Goal: Task Accomplishment & Management: Manage account settings

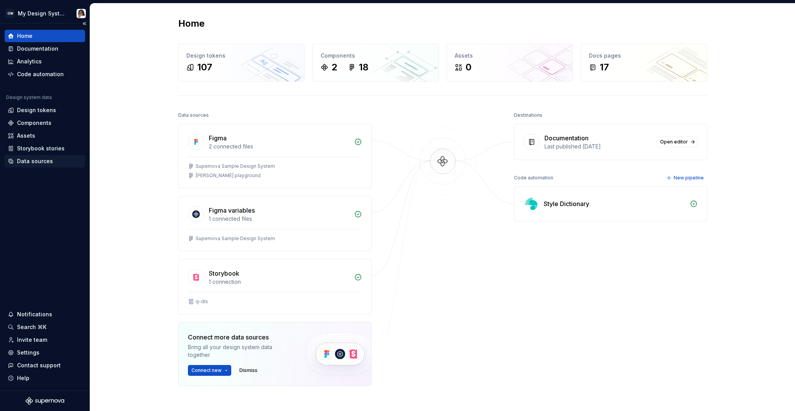
click at [32, 162] on div "Data sources" at bounding box center [35, 161] width 36 height 8
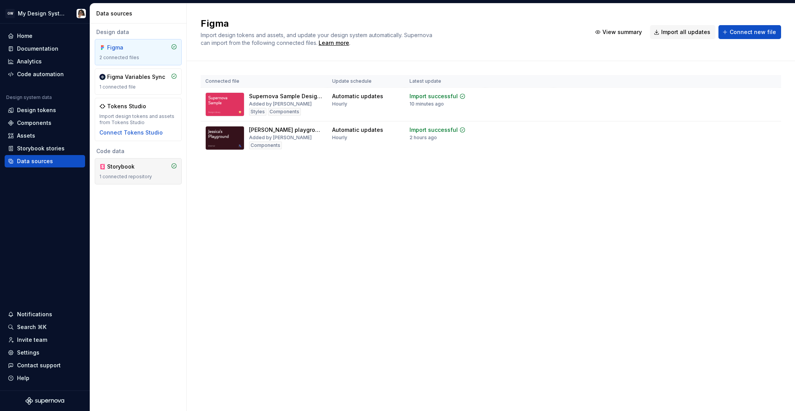
click at [145, 170] on div "Storybook" at bounding box center [138, 167] width 78 height 8
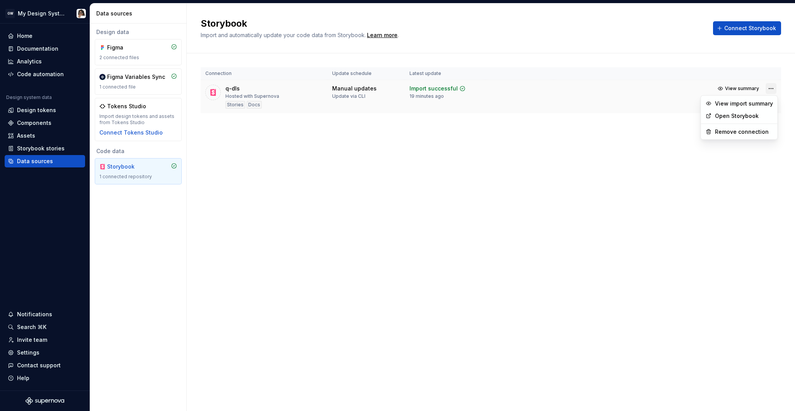
click at [775, 89] on html "GW My Design System Home Documentation Analytics Code automation Design system …" at bounding box center [397, 205] width 795 height 411
click at [756, 118] on link "Open Storybook" at bounding box center [744, 116] width 58 height 8
click at [772, 86] on html "GW My Design System Home Documentation Analytics Code automation Design system …" at bounding box center [397, 205] width 795 height 411
click at [752, 133] on div "Remove connection" at bounding box center [744, 132] width 58 height 8
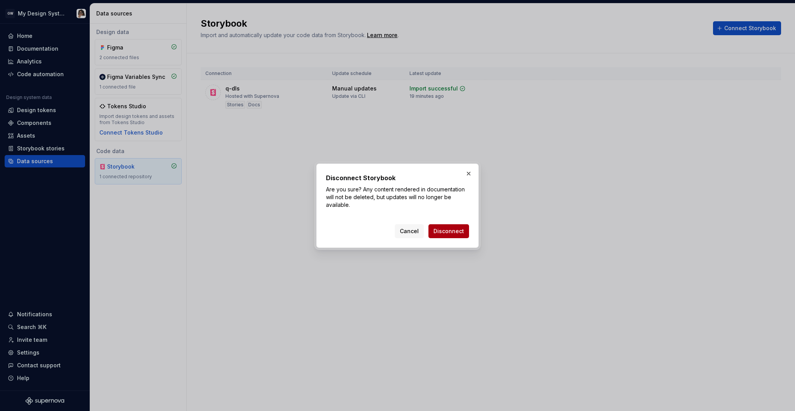
click at [453, 224] on button "Disconnect" at bounding box center [449, 231] width 41 height 14
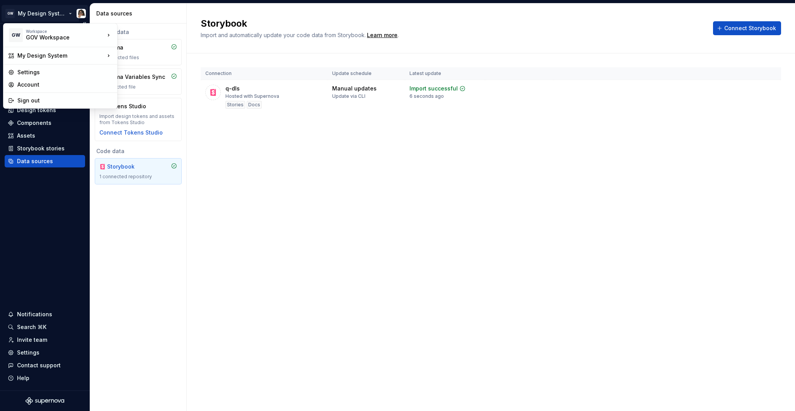
click at [43, 13] on html "GW My Design System Home Documentation Analytics Code automation Design system …" at bounding box center [397, 205] width 795 height 411
click at [140, 32] on div "ACN" at bounding box center [155, 33] width 50 height 8
